Goal: Task Accomplishment & Management: Manage account settings

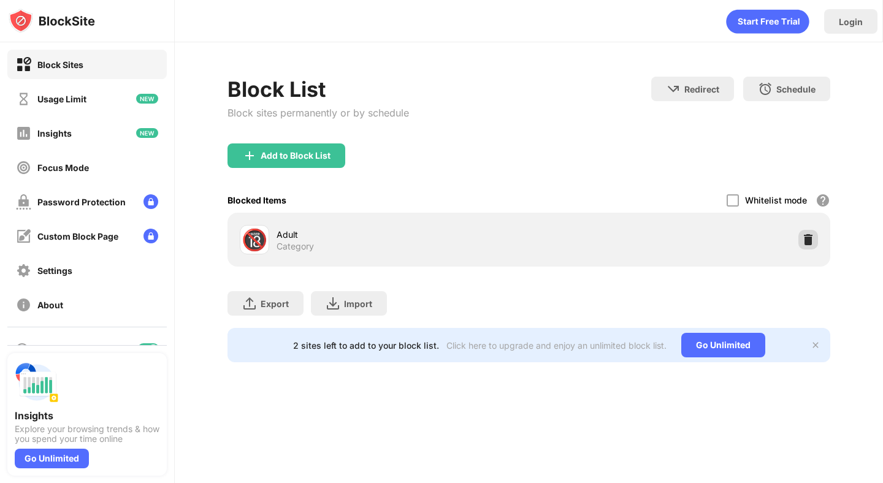
click at [805, 237] on img at bounding box center [808, 240] width 12 height 12
